Goal: Transaction & Acquisition: Purchase product/service

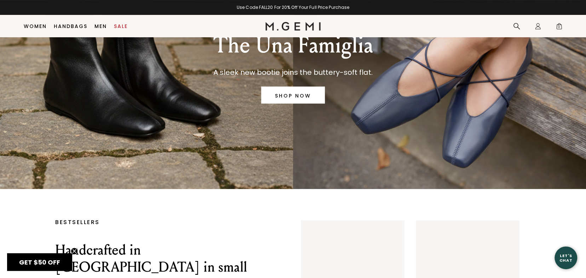
scroll to position [91, 0]
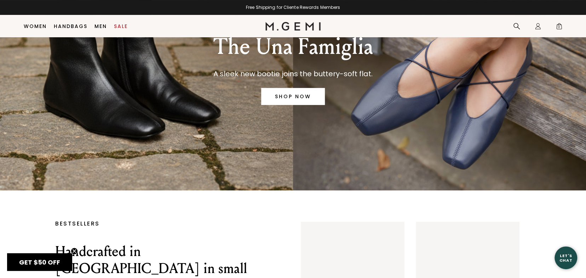
click at [295, 98] on link "SHOP NOW" at bounding box center [293, 96] width 64 height 17
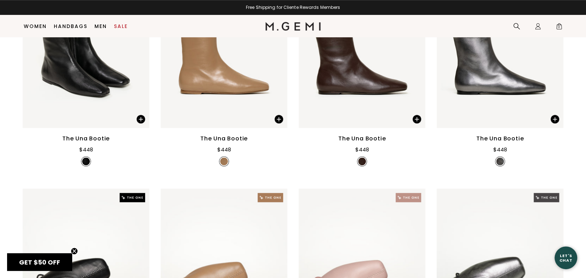
scroll to position [130, 0]
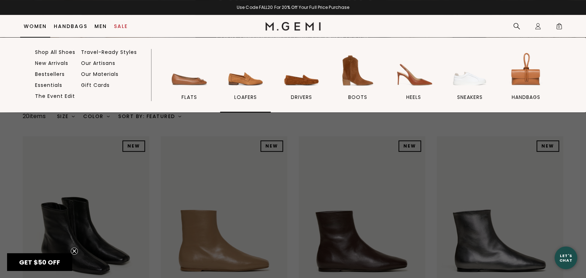
click at [239, 93] on link "loafers" at bounding box center [245, 82] width 50 height 62
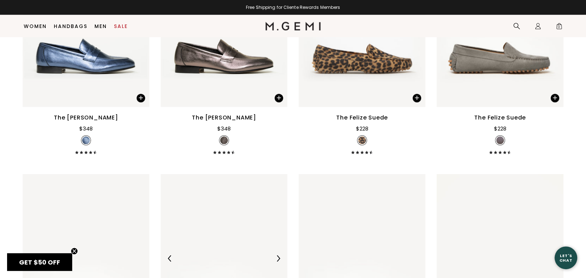
scroll to position [1078, 0]
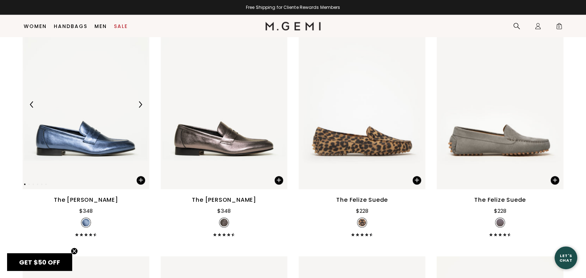
click at [106, 127] on img at bounding box center [86, 104] width 127 height 169
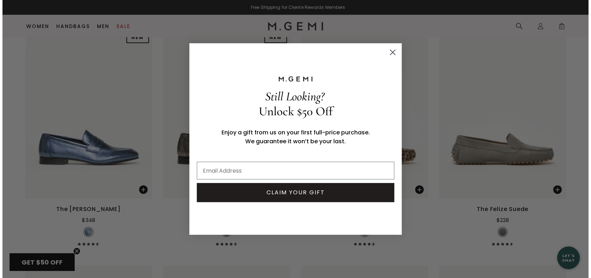
scroll to position [1086, 0]
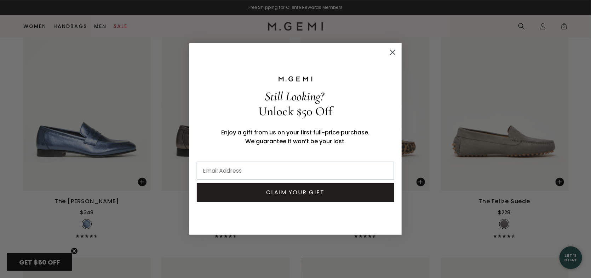
click at [389, 50] on circle "Close dialog" at bounding box center [393, 52] width 12 height 12
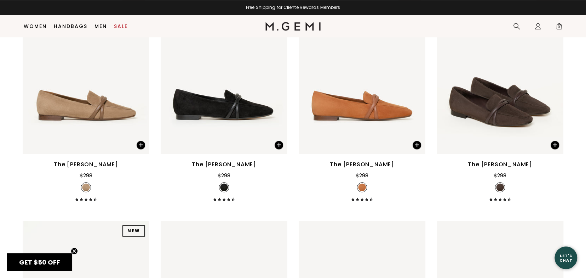
scroll to position [405, 0]
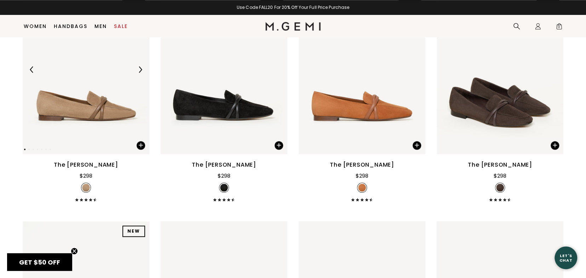
click at [103, 96] on img at bounding box center [86, 69] width 127 height 169
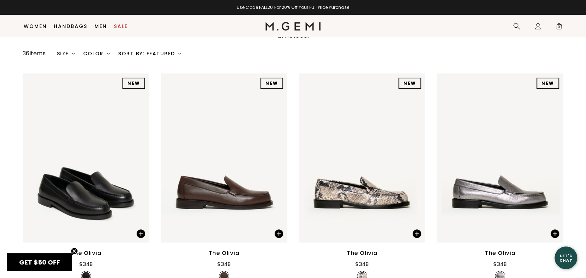
scroll to position [86, 0]
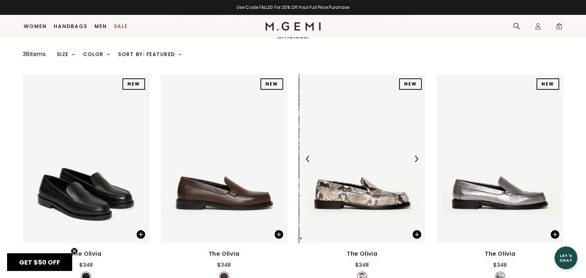
click at [365, 180] on img at bounding box center [363, 158] width 127 height 169
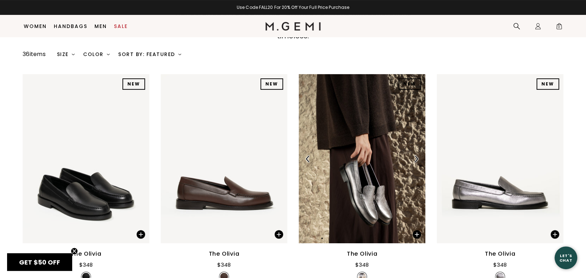
click at [365, 173] on img at bounding box center [362, 158] width 127 height 169
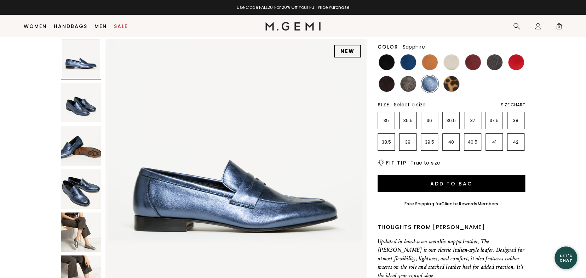
scroll to position [91, 0]
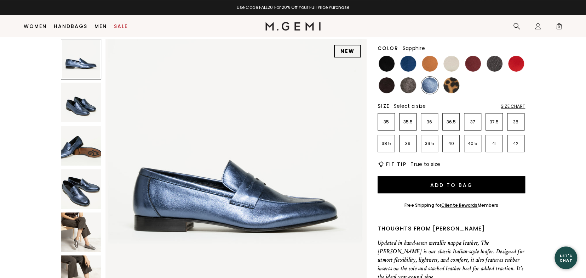
click at [90, 225] on img at bounding box center [81, 232] width 40 height 40
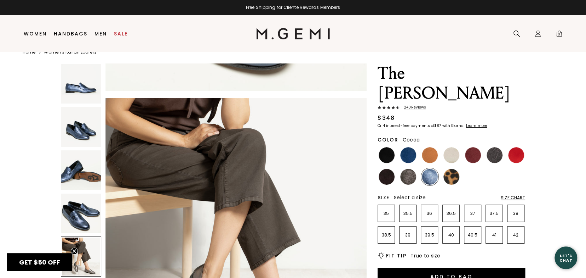
scroll to position [15, 0]
click at [469, 147] on img at bounding box center [473, 155] width 16 height 16
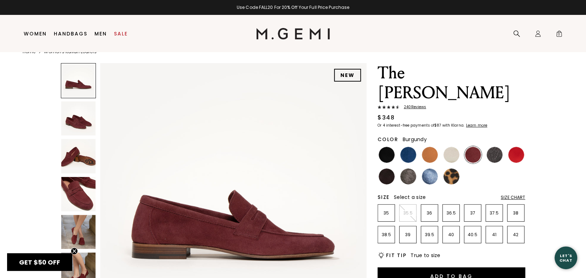
click at [80, 218] on img at bounding box center [78, 232] width 34 height 34
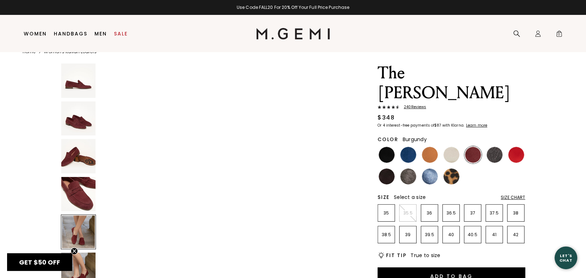
scroll to position [1145, 0]
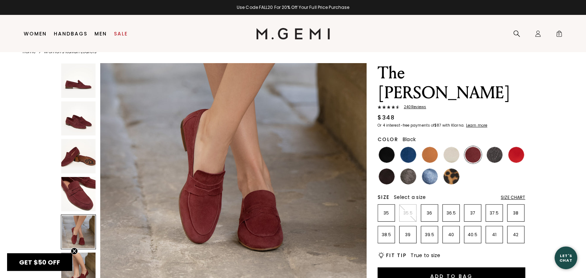
click at [383, 147] on img at bounding box center [387, 155] width 16 height 16
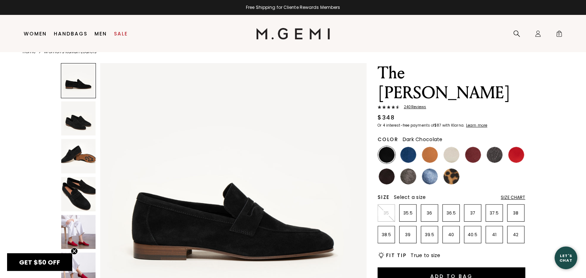
click at [384, 168] on img at bounding box center [387, 176] width 16 height 16
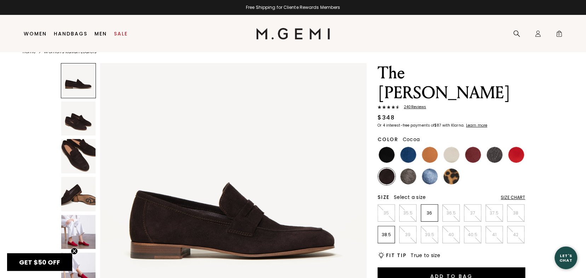
click at [407, 168] on img at bounding box center [409, 176] width 16 height 16
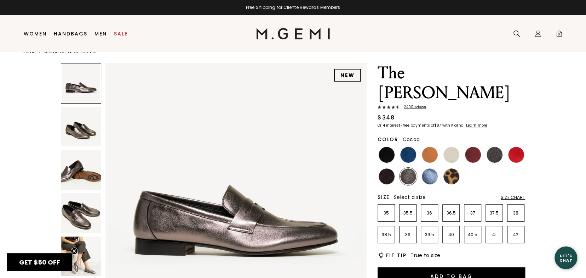
scroll to position [35, 0]
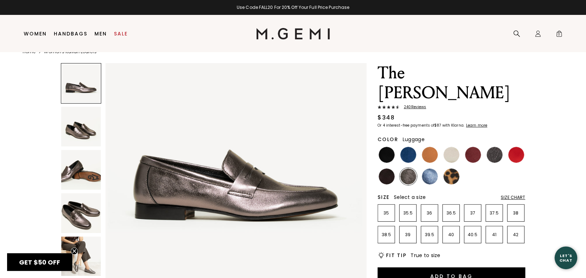
click at [427, 147] on img at bounding box center [430, 155] width 16 height 16
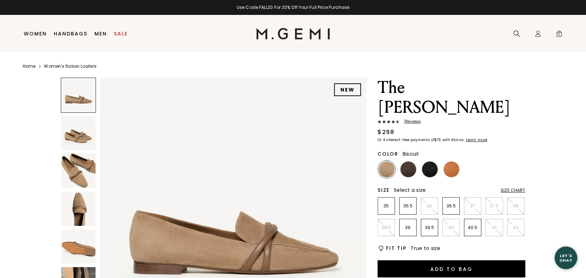
click at [81, 199] on img at bounding box center [78, 208] width 34 height 34
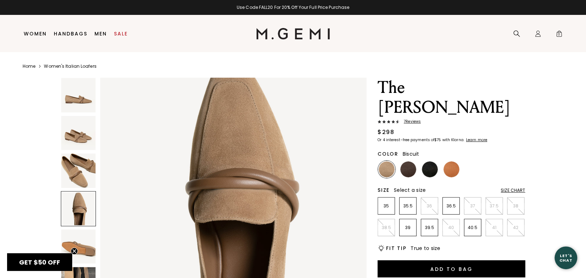
scroll to position [841, 0]
click at [405, 161] on img at bounding box center [409, 169] width 16 height 16
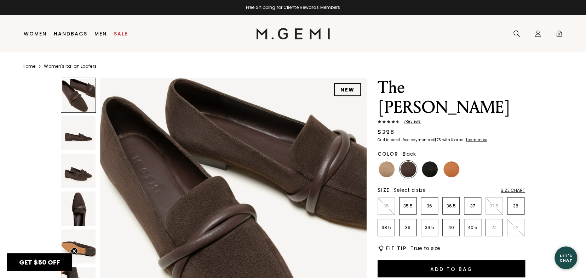
click at [432, 161] on img at bounding box center [430, 169] width 16 height 16
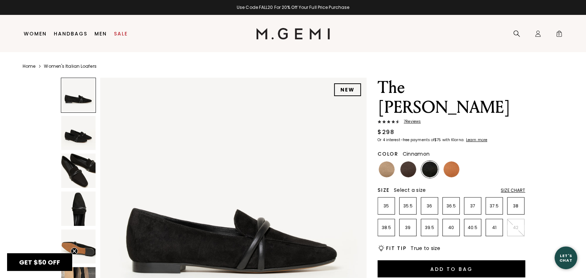
click at [452, 161] on img at bounding box center [452, 169] width 16 height 16
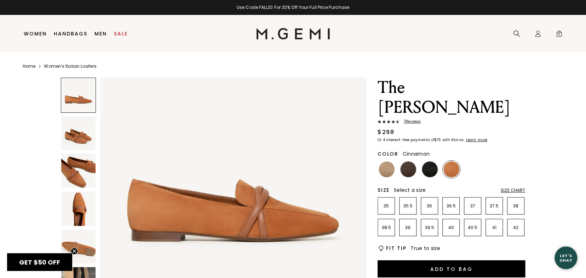
scroll to position [71, 0]
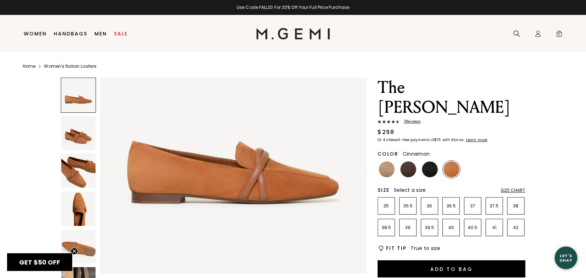
click at [80, 198] on img at bounding box center [78, 208] width 34 height 34
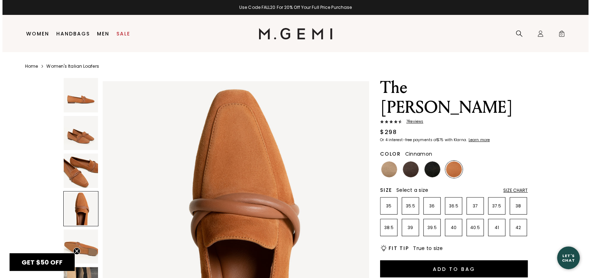
scroll to position [806, 0]
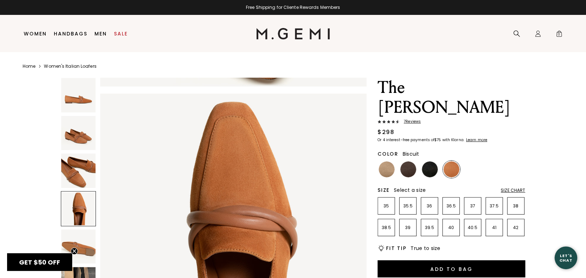
click at [386, 161] on img at bounding box center [387, 169] width 16 height 16
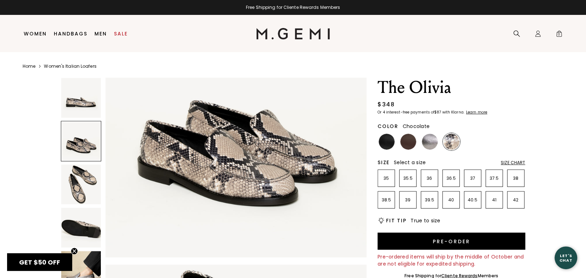
click at [414, 141] on img at bounding box center [409, 142] width 16 height 16
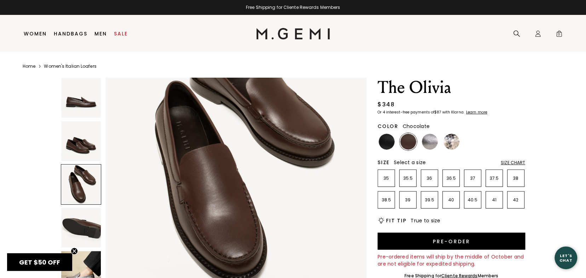
scroll to position [637, 0]
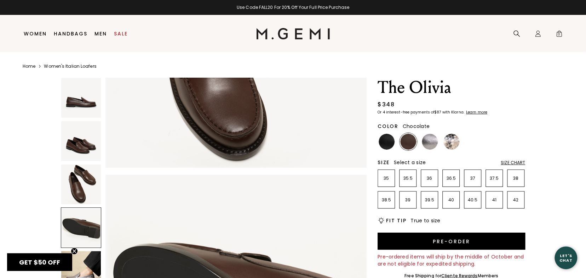
click at [85, 257] on img at bounding box center [81, 271] width 40 height 40
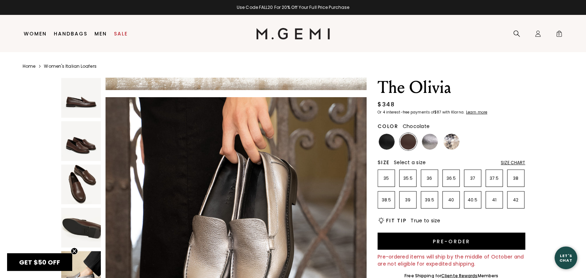
scroll to position [1181, 0]
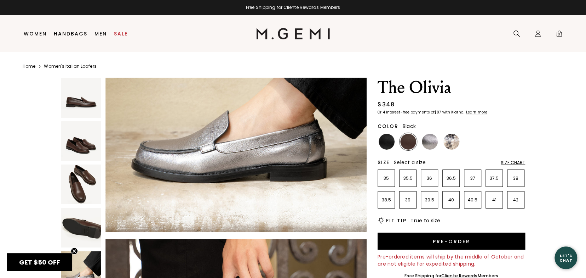
click at [385, 140] on img at bounding box center [387, 142] width 16 height 16
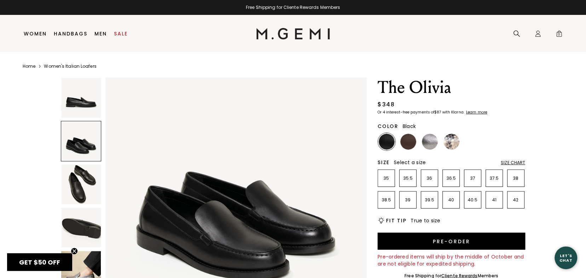
scroll to position [283, 0]
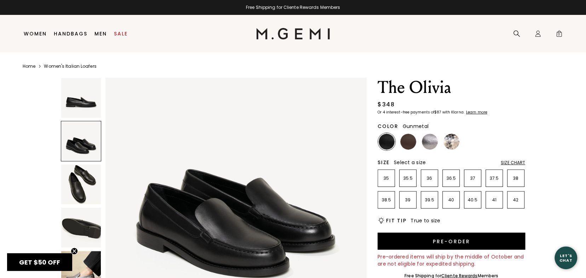
click at [430, 142] on img at bounding box center [430, 142] width 16 height 16
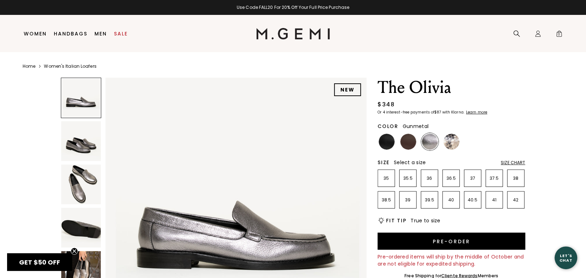
click at [83, 177] on img at bounding box center [81, 184] width 40 height 40
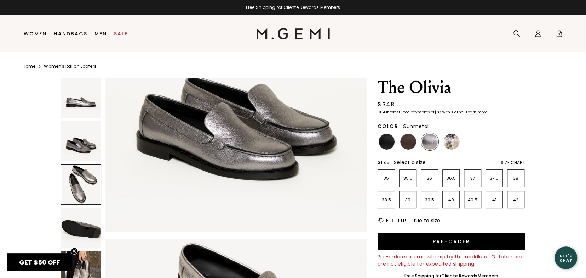
scroll to position [314, 0]
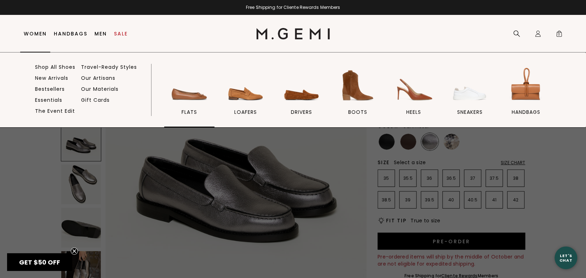
click at [194, 91] on img at bounding box center [190, 86] width 40 height 40
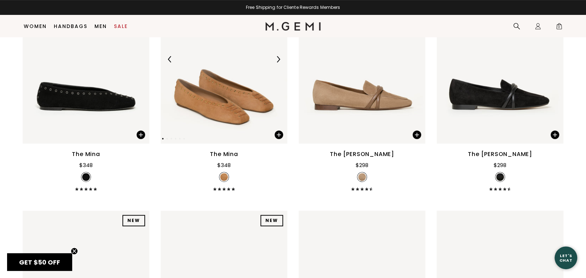
click at [226, 96] on img at bounding box center [224, 59] width 127 height 169
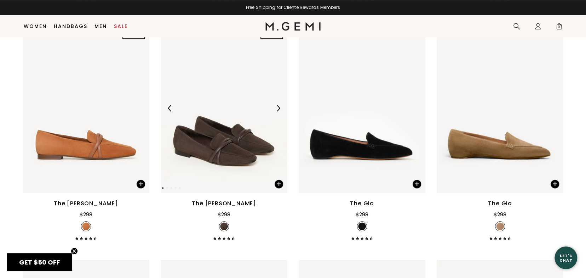
scroll to position [410, 0]
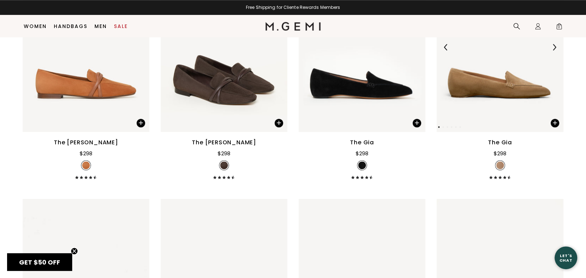
click at [484, 87] on img at bounding box center [500, 46] width 127 height 169
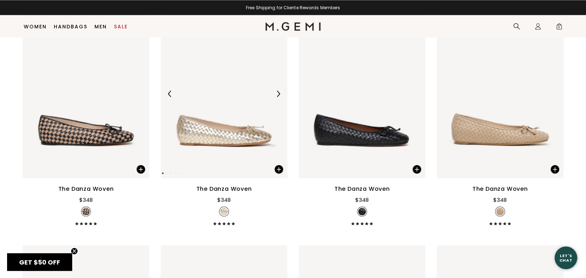
scroll to position [835, 0]
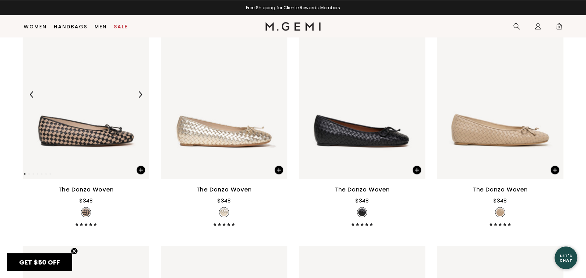
click at [89, 132] on img at bounding box center [86, 94] width 127 height 169
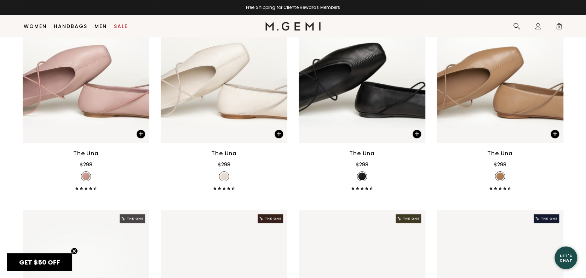
scroll to position [1827, 0]
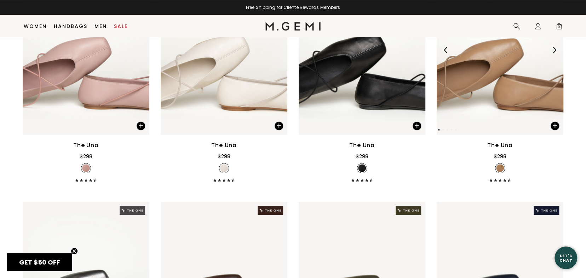
click at [483, 96] on img at bounding box center [500, 49] width 127 height 169
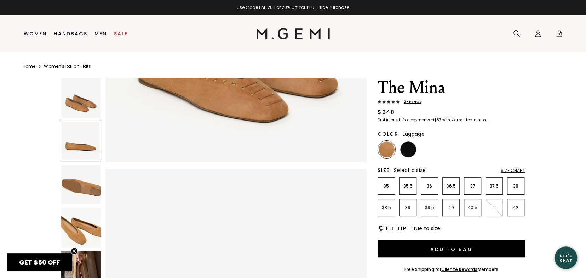
click at [79, 222] on img at bounding box center [81, 228] width 40 height 40
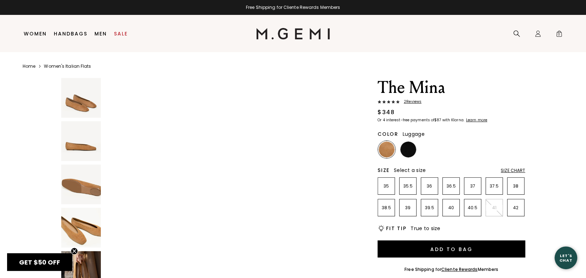
scroll to position [1323, 0]
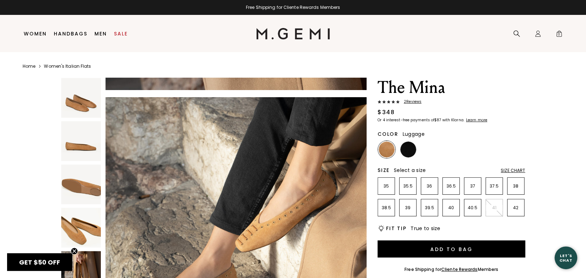
click at [88, 254] on img at bounding box center [81, 271] width 40 height 40
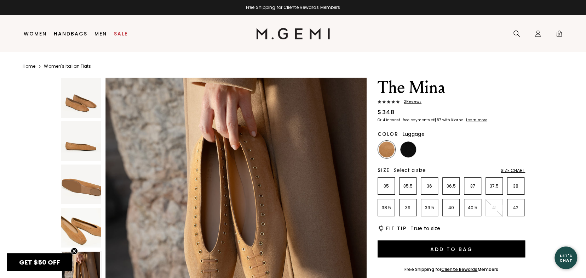
scroll to position [1159, 0]
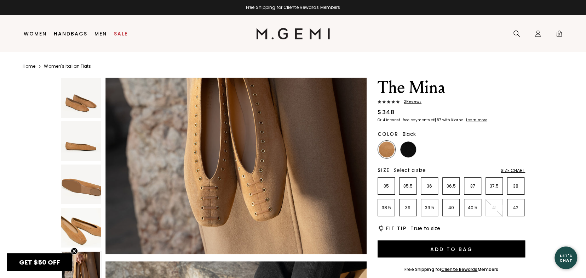
click at [408, 148] on img at bounding box center [409, 149] width 16 height 16
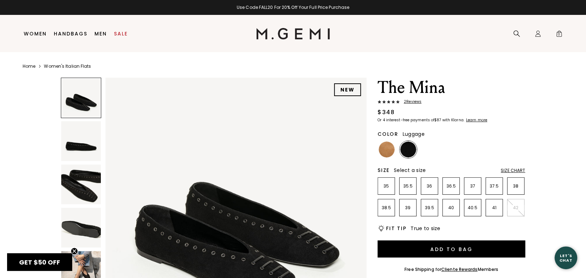
click at [387, 149] on img at bounding box center [387, 149] width 16 height 16
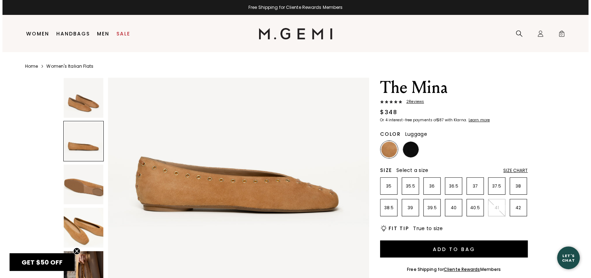
scroll to position [319, 0]
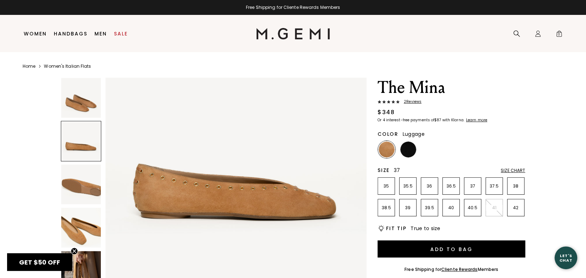
click at [470, 186] on p "37" at bounding box center [473, 186] width 17 height 6
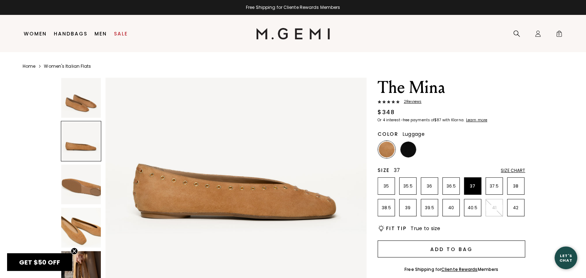
click at [447, 250] on button "Add to Bag" at bounding box center [452, 248] width 148 height 17
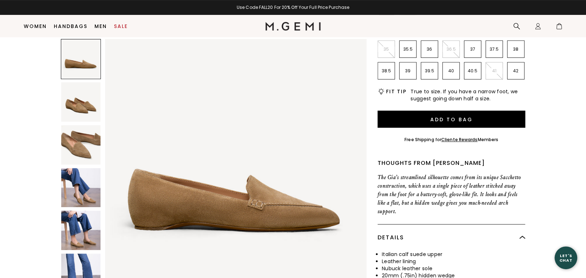
scroll to position [142, 0]
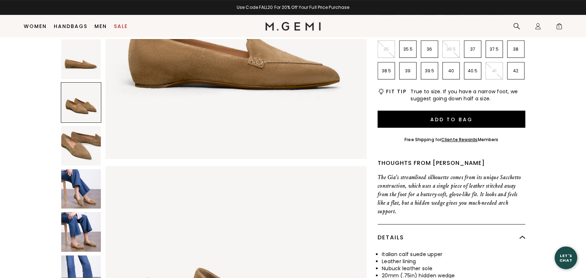
click at [85, 182] on img at bounding box center [81, 189] width 40 height 40
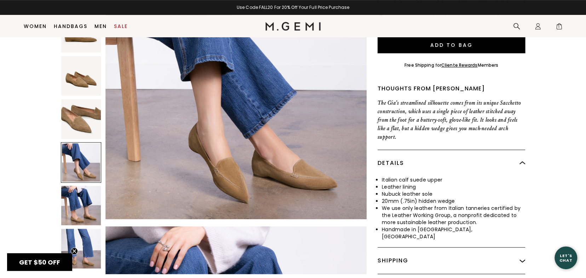
scroll to position [272, 0]
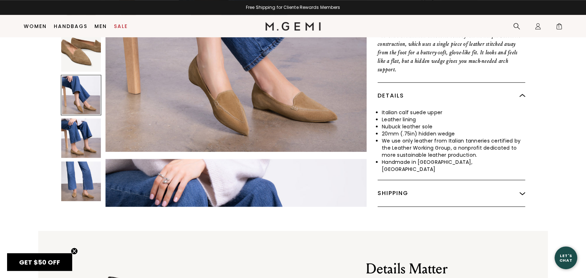
click at [88, 170] on img at bounding box center [81, 181] width 40 height 40
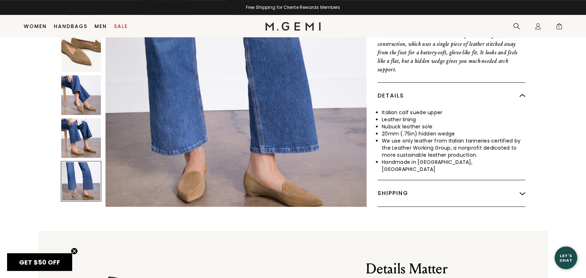
scroll to position [1323, 0]
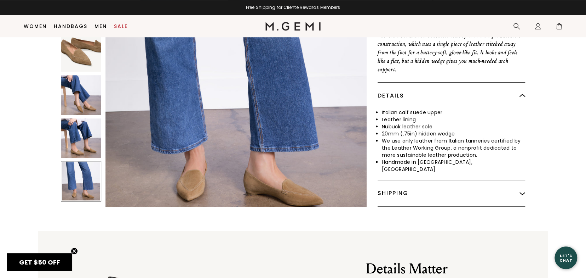
click at [85, 94] on img at bounding box center [81, 95] width 40 height 40
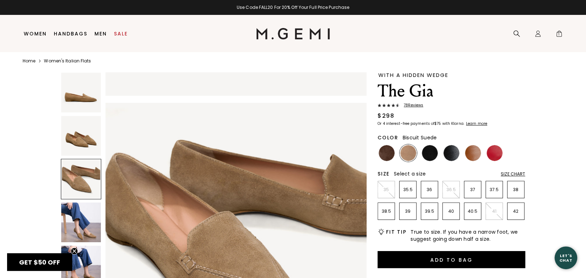
scroll to position [15, 0]
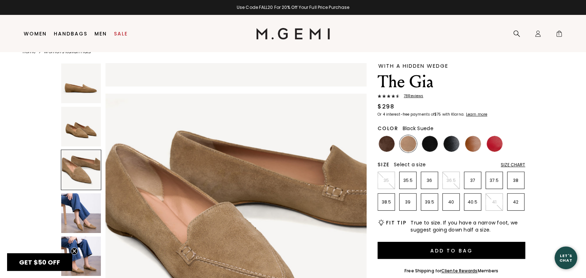
click at [431, 141] on img at bounding box center [430, 144] width 16 height 16
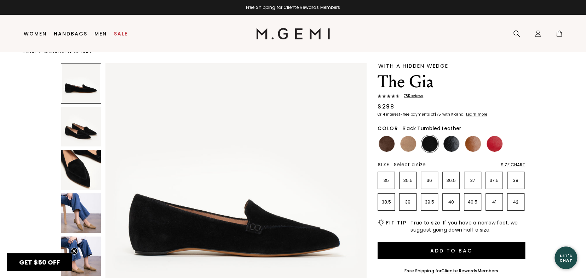
click at [451, 139] on img at bounding box center [452, 144] width 16 height 16
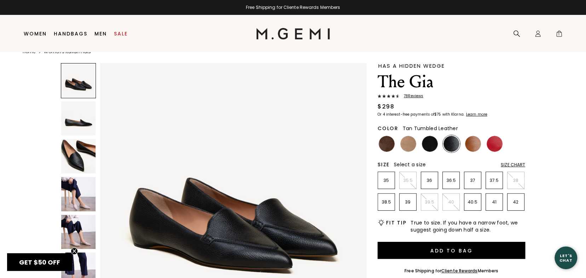
click at [472, 140] on img at bounding box center [473, 144] width 16 height 16
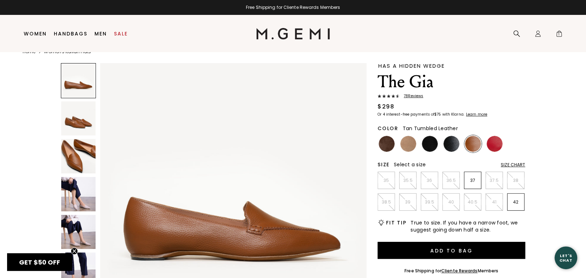
click at [85, 149] on img at bounding box center [78, 156] width 34 height 34
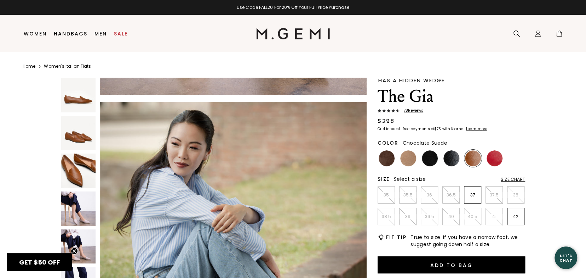
click at [382, 158] on img at bounding box center [387, 158] width 16 height 16
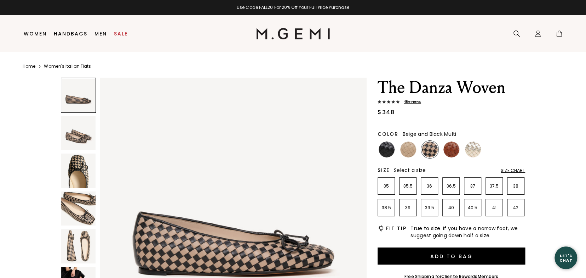
scroll to position [106, 0]
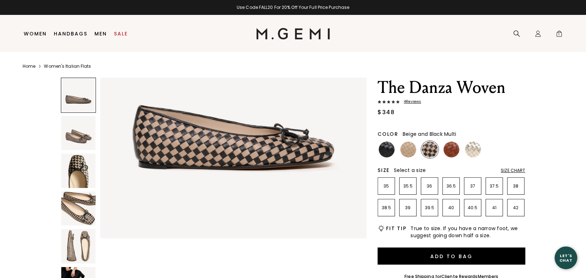
click at [74, 161] on img at bounding box center [78, 170] width 34 height 34
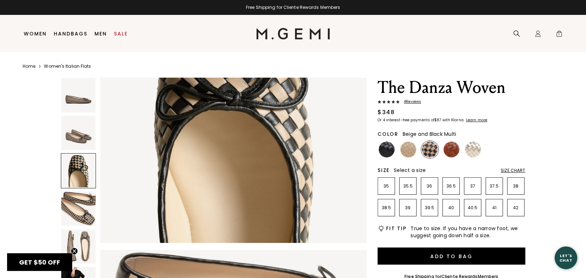
scroll to position [573, 0]
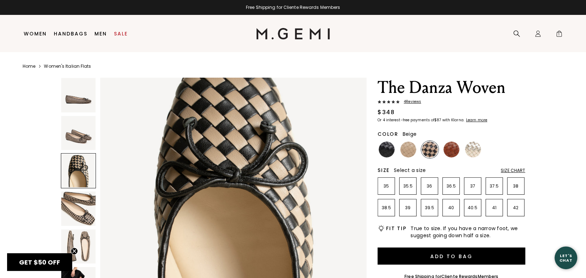
click at [408, 150] on img at bounding box center [409, 149] width 16 height 16
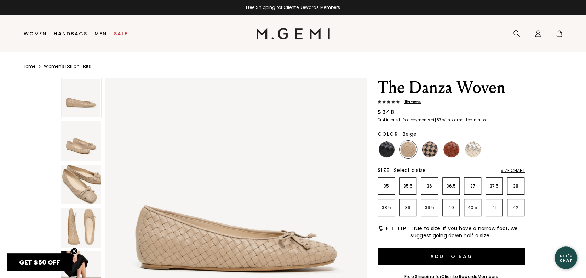
click at [84, 179] on img at bounding box center [81, 184] width 40 height 40
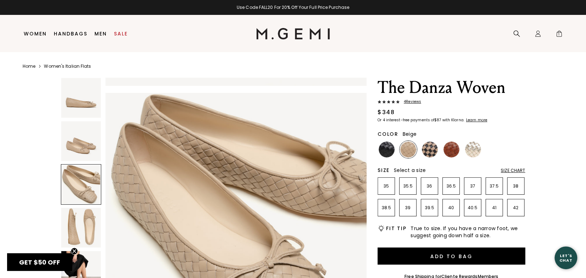
scroll to position [526, 0]
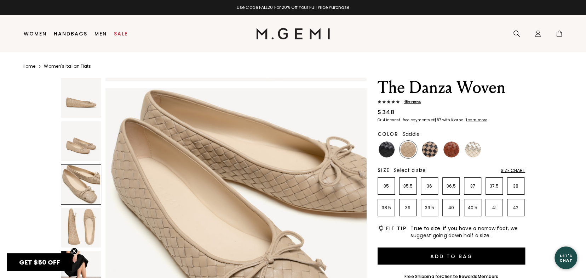
click at [455, 148] on img at bounding box center [452, 149] width 16 height 16
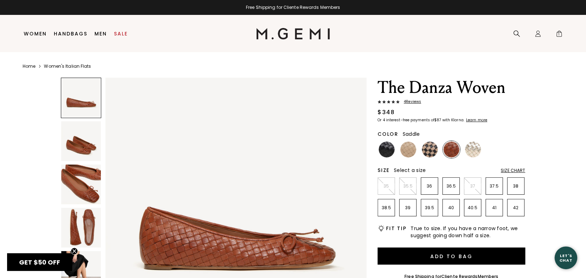
click at [84, 217] on img at bounding box center [81, 228] width 40 height 40
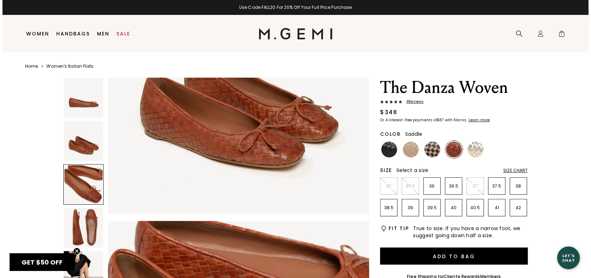
scroll to position [365, 0]
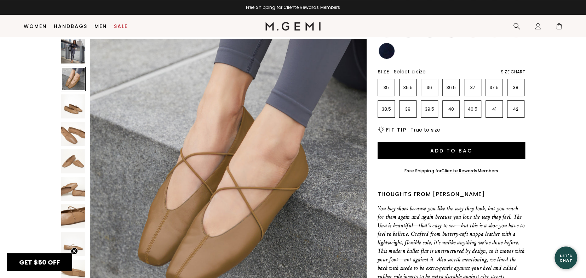
scroll to position [283, 0]
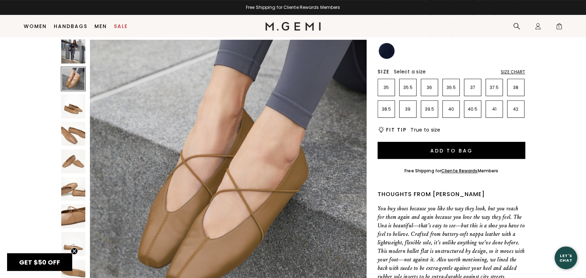
click at [73, 51] on img at bounding box center [73, 51] width 24 height 24
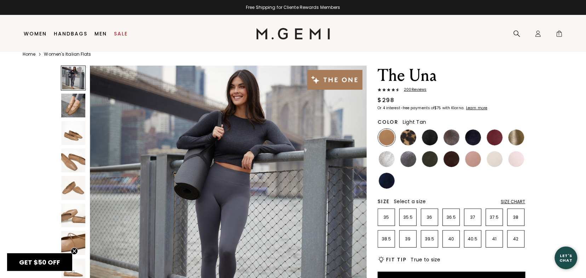
scroll to position [15, 0]
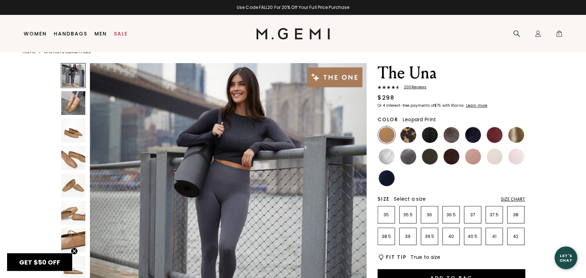
click at [405, 129] on img at bounding box center [409, 135] width 16 height 16
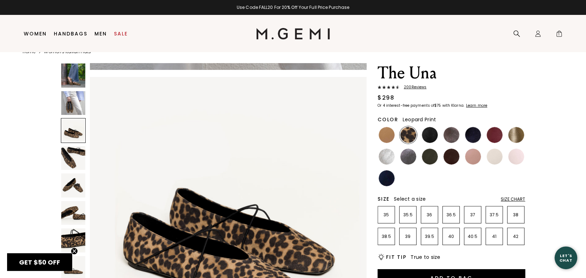
scroll to position [460, 0]
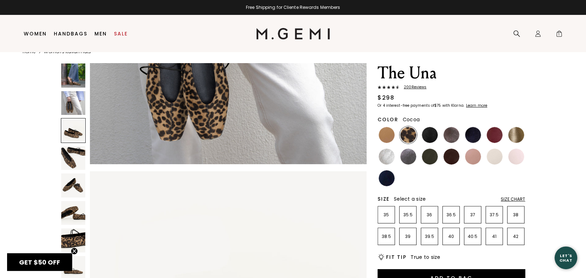
click at [448, 135] on img at bounding box center [452, 135] width 16 height 16
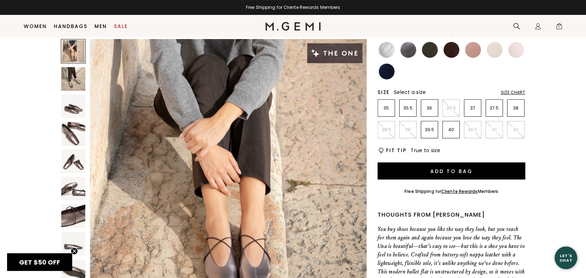
scroll to position [106, 0]
click at [68, 124] on img at bounding box center [73, 134] width 24 height 24
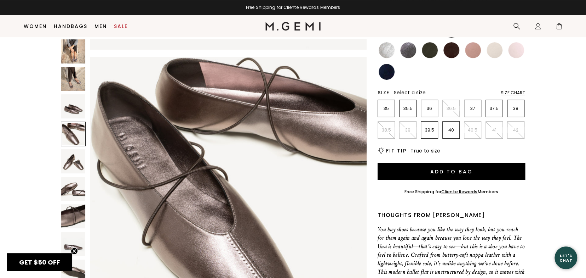
scroll to position [836, 0]
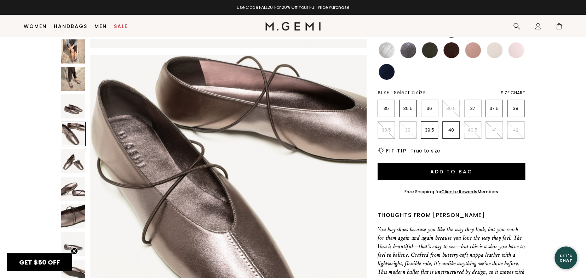
click at [77, 106] on img at bounding box center [73, 106] width 24 height 24
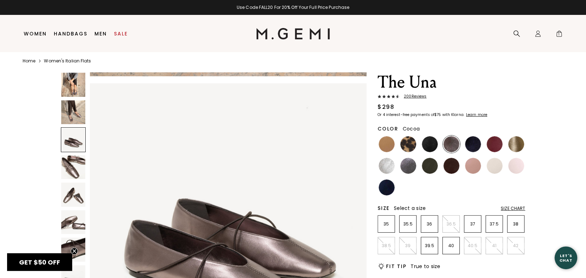
scroll to position [15, 0]
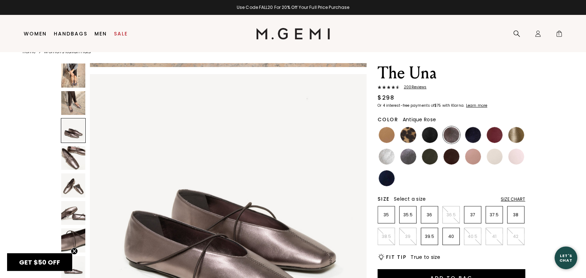
click at [471, 152] on img at bounding box center [473, 156] width 16 height 16
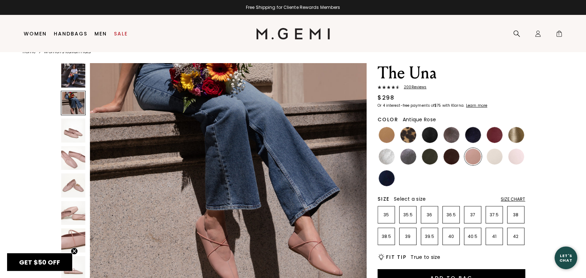
scroll to position [390, 0]
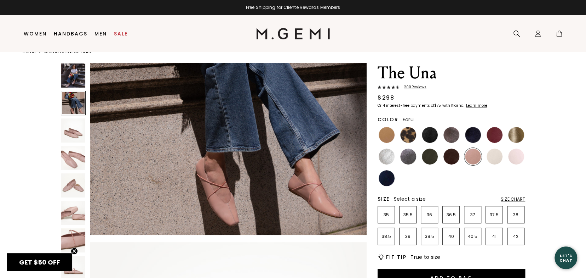
click at [496, 156] on img at bounding box center [495, 156] width 16 height 16
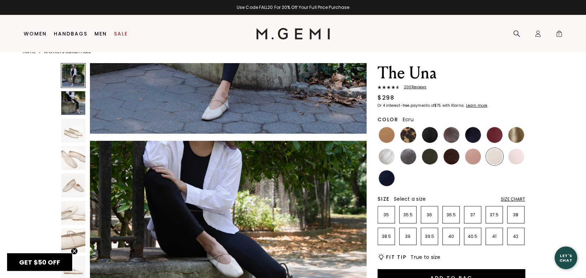
scroll to position [319, 0]
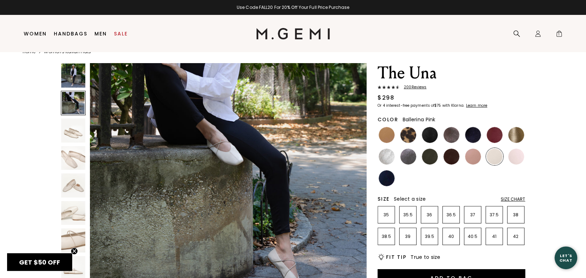
click at [522, 158] on img at bounding box center [517, 156] width 16 height 16
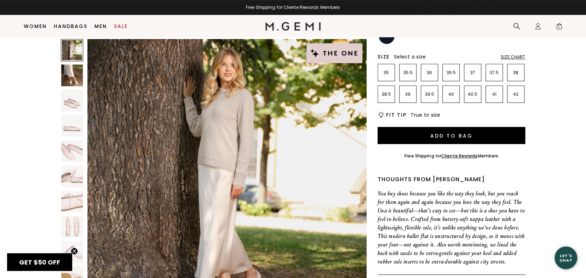
scroll to position [106, 0]
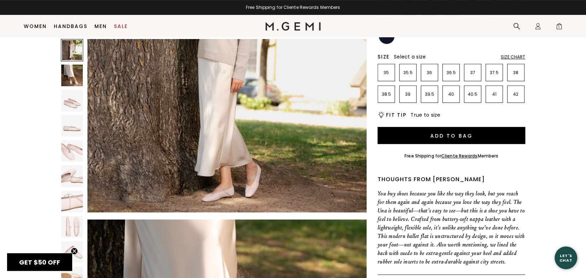
click at [72, 153] on img at bounding box center [72, 151] width 22 height 22
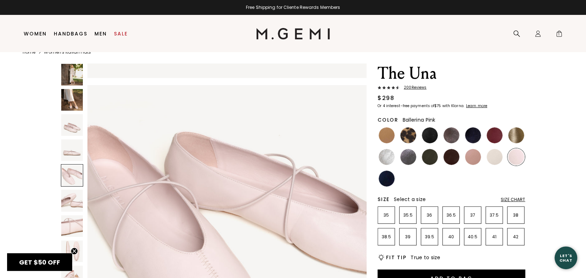
scroll to position [15, 0]
click at [382, 174] on img at bounding box center [387, 178] width 16 height 16
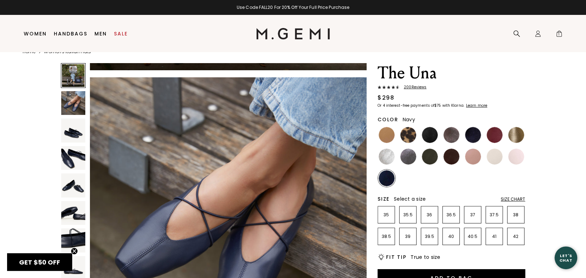
scroll to position [283, 0]
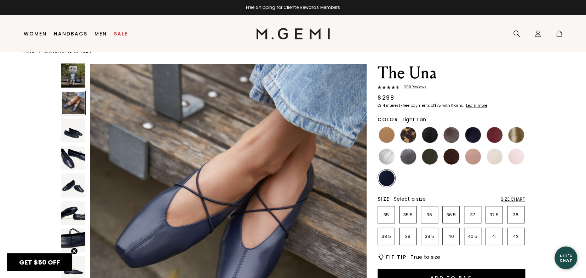
click at [388, 132] on img at bounding box center [387, 135] width 16 height 16
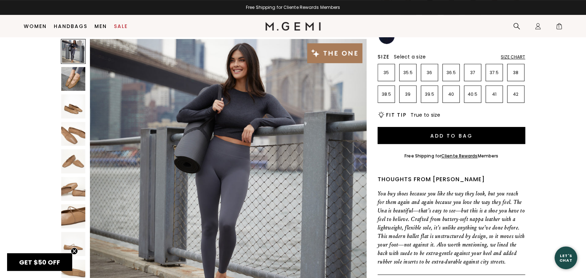
click at [516, 57] on div "Size Chart" at bounding box center [513, 57] width 24 height 6
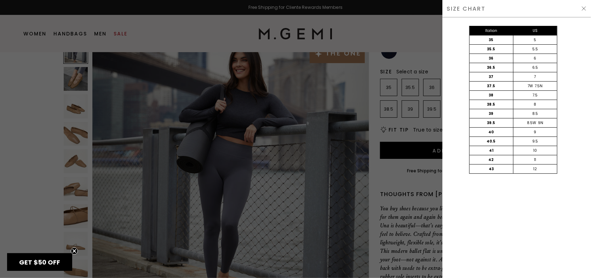
click at [584, 6] on img at bounding box center [584, 9] width 6 height 6
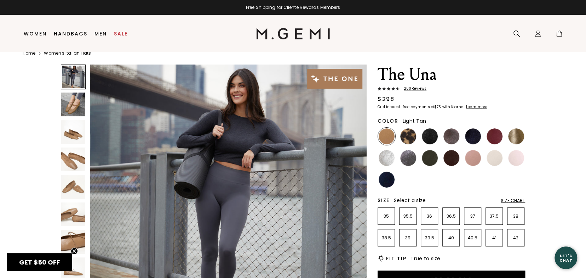
scroll to position [15, 0]
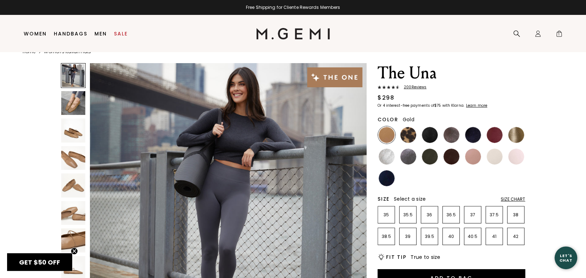
click at [515, 129] on img at bounding box center [517, 135] width 16 height 16
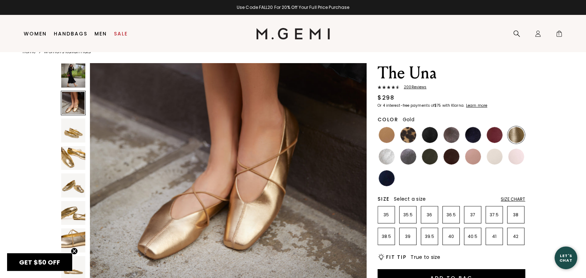
scroll to position [248, 0]
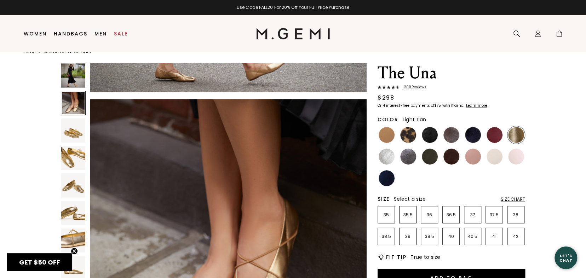
click at [382, 133] on img at bounding box center [387, 135] width 16 height 16
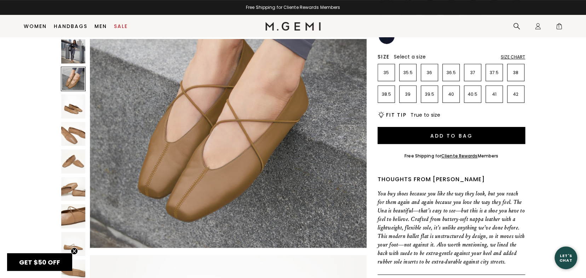
scroll to position [354, 0]
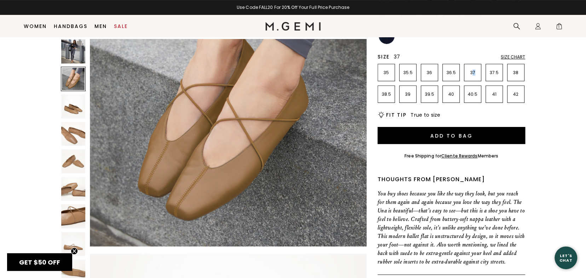
click at [474, 73] on p "37" at bounding box center [473, 73] width 17 height 6
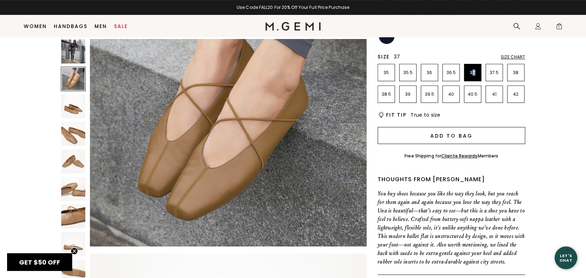
click at [454, 134] on button "Add to Bag" at bounding box center [452, 135] width 148 height 17
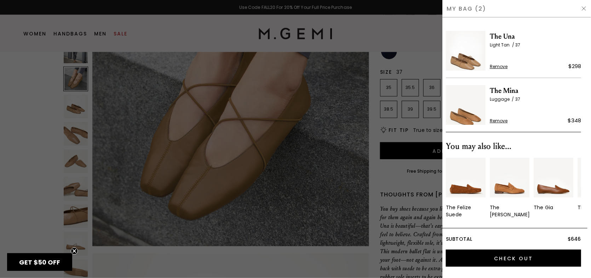
click at [465, 112] on img at bounding box center [466, 105] width 40 height 40
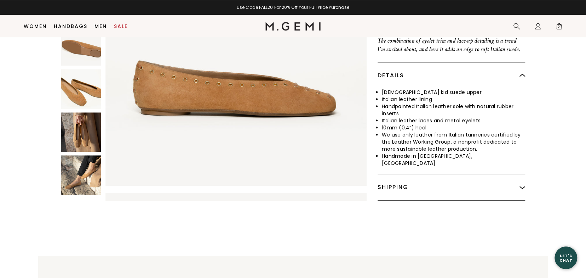
click at [80, 169] on img at bounding box center [81, 175] width 40 height 40
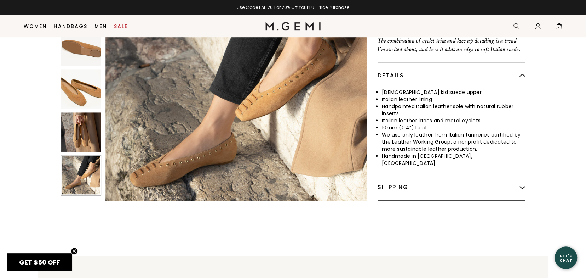
scroll to position [1316, 0]
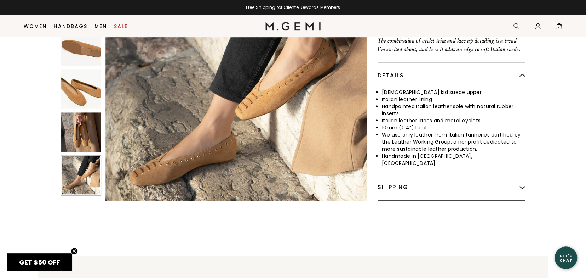
click at [82, 122] on img at bounding box center [81, 132] width 40 height 40
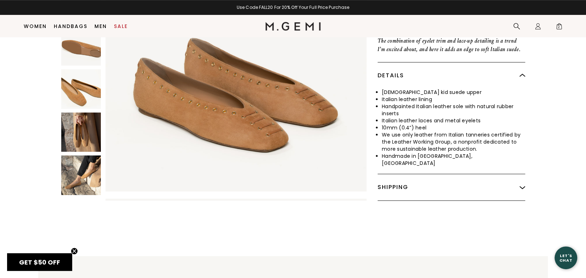
scroll to position [0, 0]
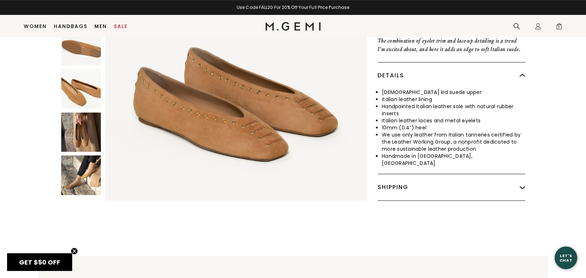
click at [86, 48] on img at bounding box center [81, 46] width 40 height 40
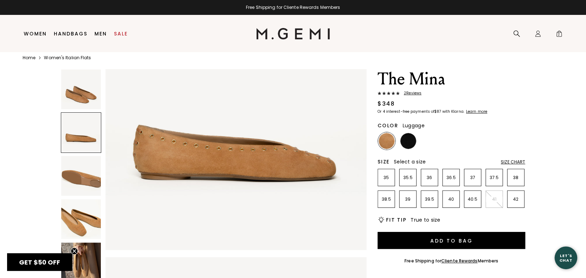
scroll to position [15, 0]
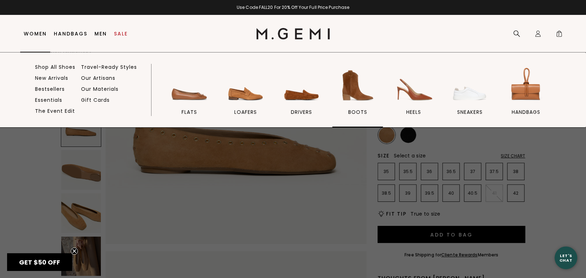
click at [358, 92] on img at bounding box center [358, 86] width 40 height 40
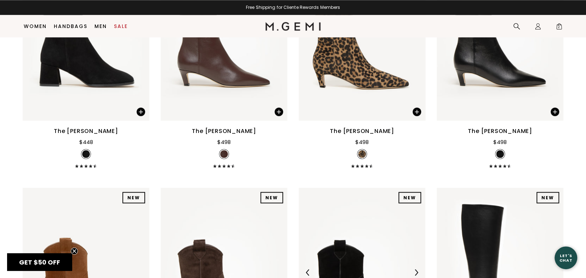
scroll to position [587, 0]
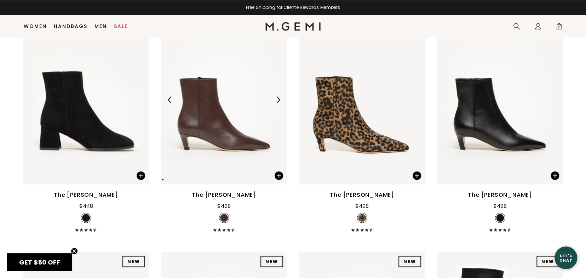
click at [208, 109] on img at bounding box center [224, 99] width 127 height 169
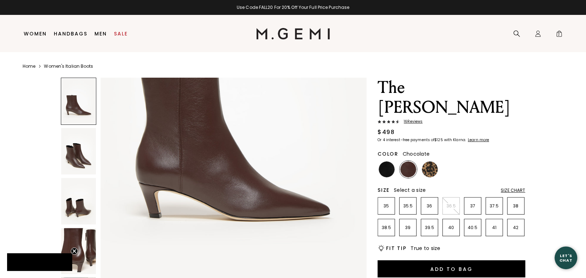
click at [80, 151] on img at bounding box center [78, 151] width 35 height 46
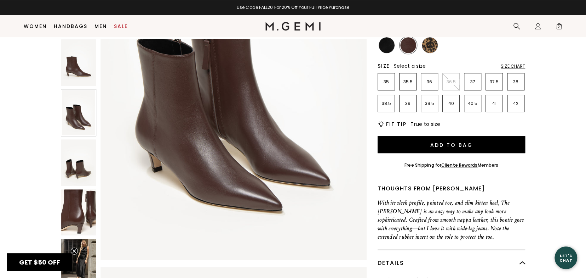
scroll to position [127, 0]
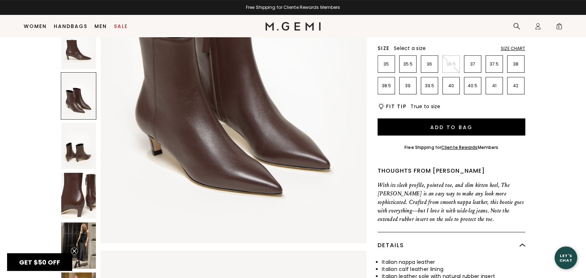
click at [84, 222] on img at bounding box center [78, 245] width 35 height 46
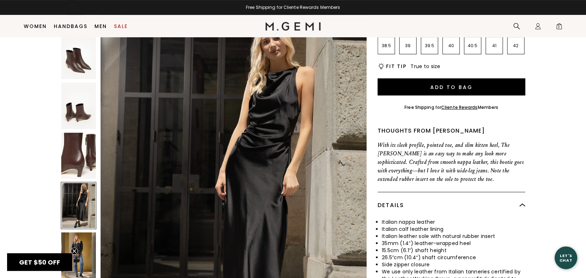
scroll to position [233, 0]
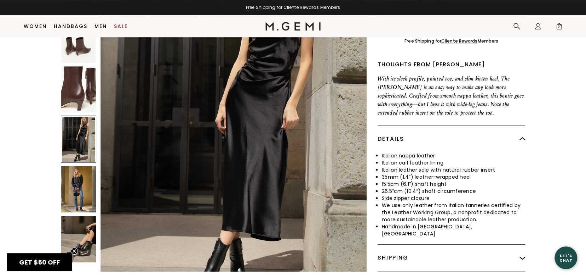
click at [79, 216] on img at bounding box center [78, 239] width 35 height 46
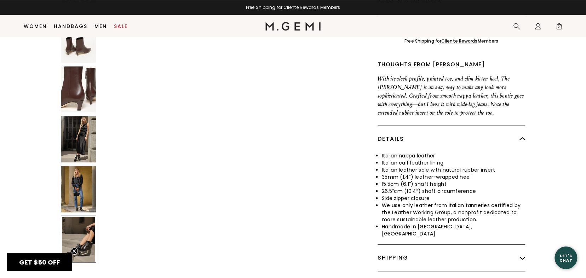
scroll to position [2130, 0]
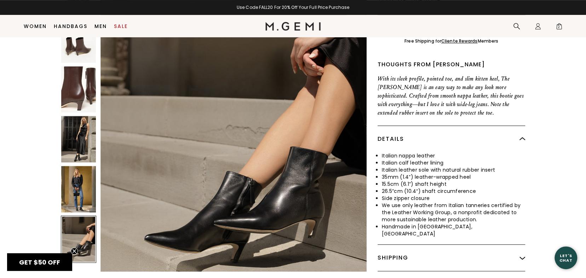
click at [75, 166] on img at bounding box center [78, 189] width 35 height 46
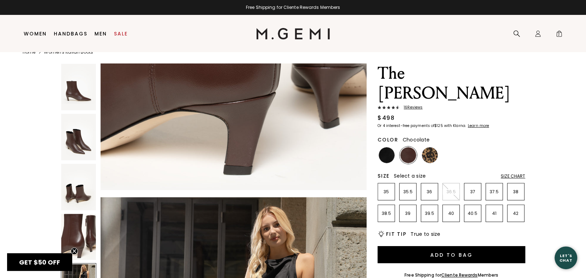
scroll to position [15, 0]
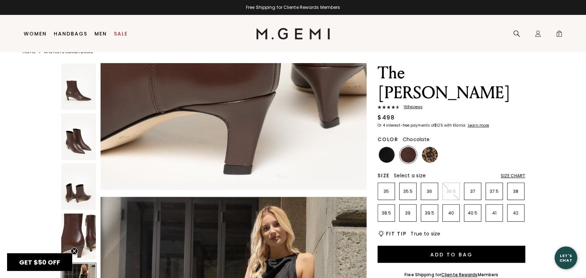
click at [404, 147] on img at bounding box center [409, 155] width 16 height 16
click at [429, 147] on img at bounding box center [430, 155] width 16 height 16
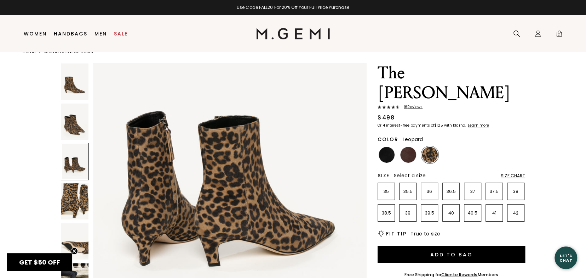
scroll to position [850, 0]
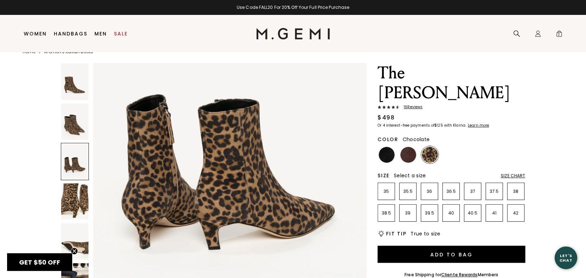
click at [410, 147] on img at bounding box center [409, 155] width 16 height 16
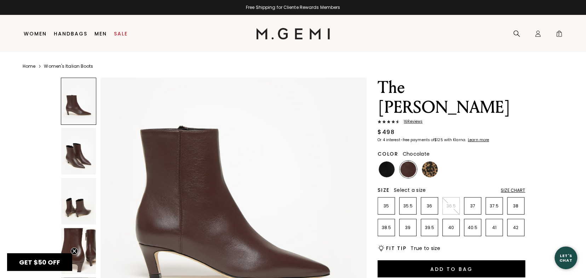
scroll to position [35, 0]
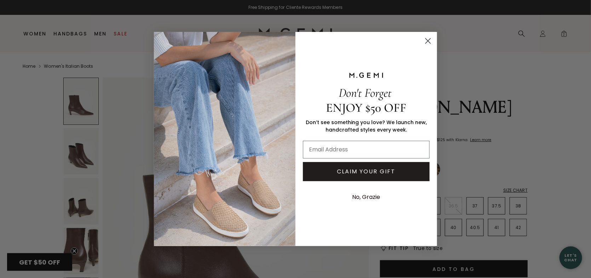
click at [428, 37] on circle "Close dialog" at bounding box center [428, 41] width 12 height 12
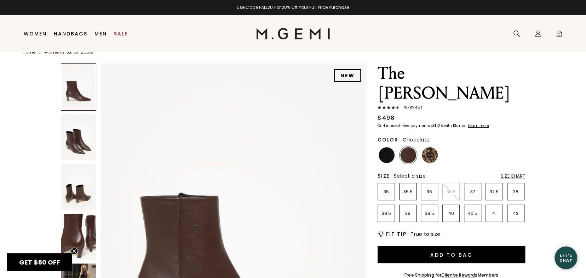
scroll to position [15, 0]
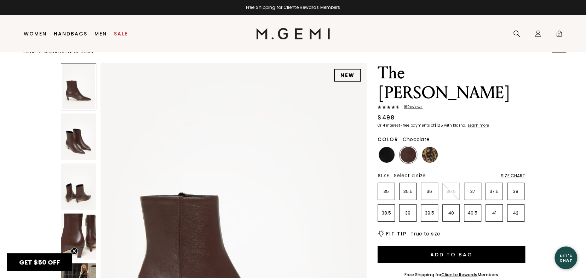
click at [559, 33] on span "2" at bounding box center [559, 35] width 7 height 7
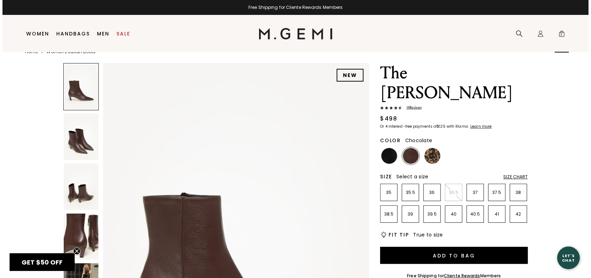
scroll to position [0, 0]
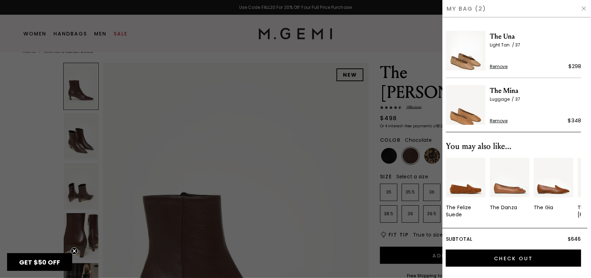
click at [501, 120] on span "Remove" at bounding box center [499, 121] width 18 height 6
